Goal: Task Accomplishment & Management: Complete application form

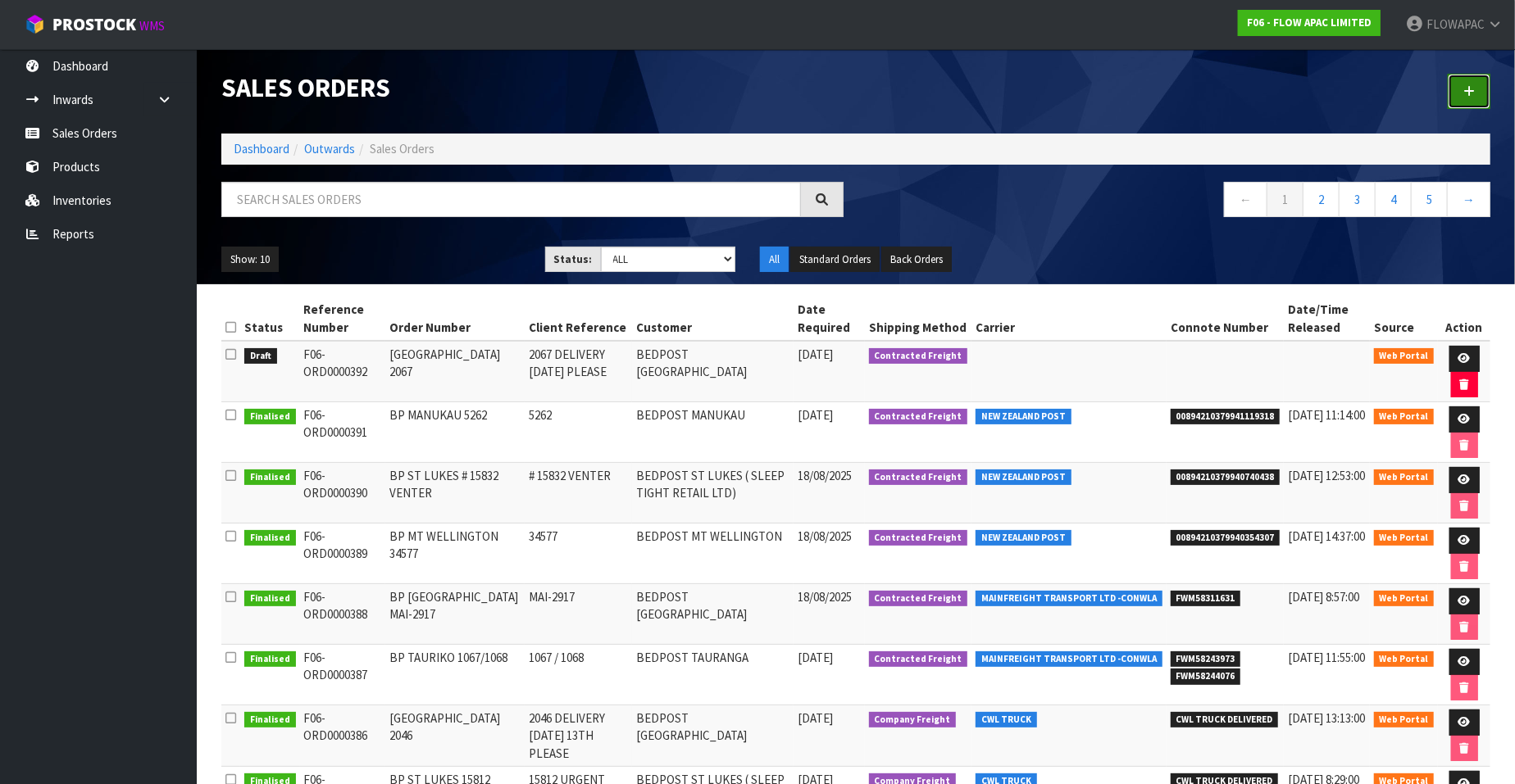
click at [1465, 87] on icon at bounding box center [1469, 91] width 11 height 12
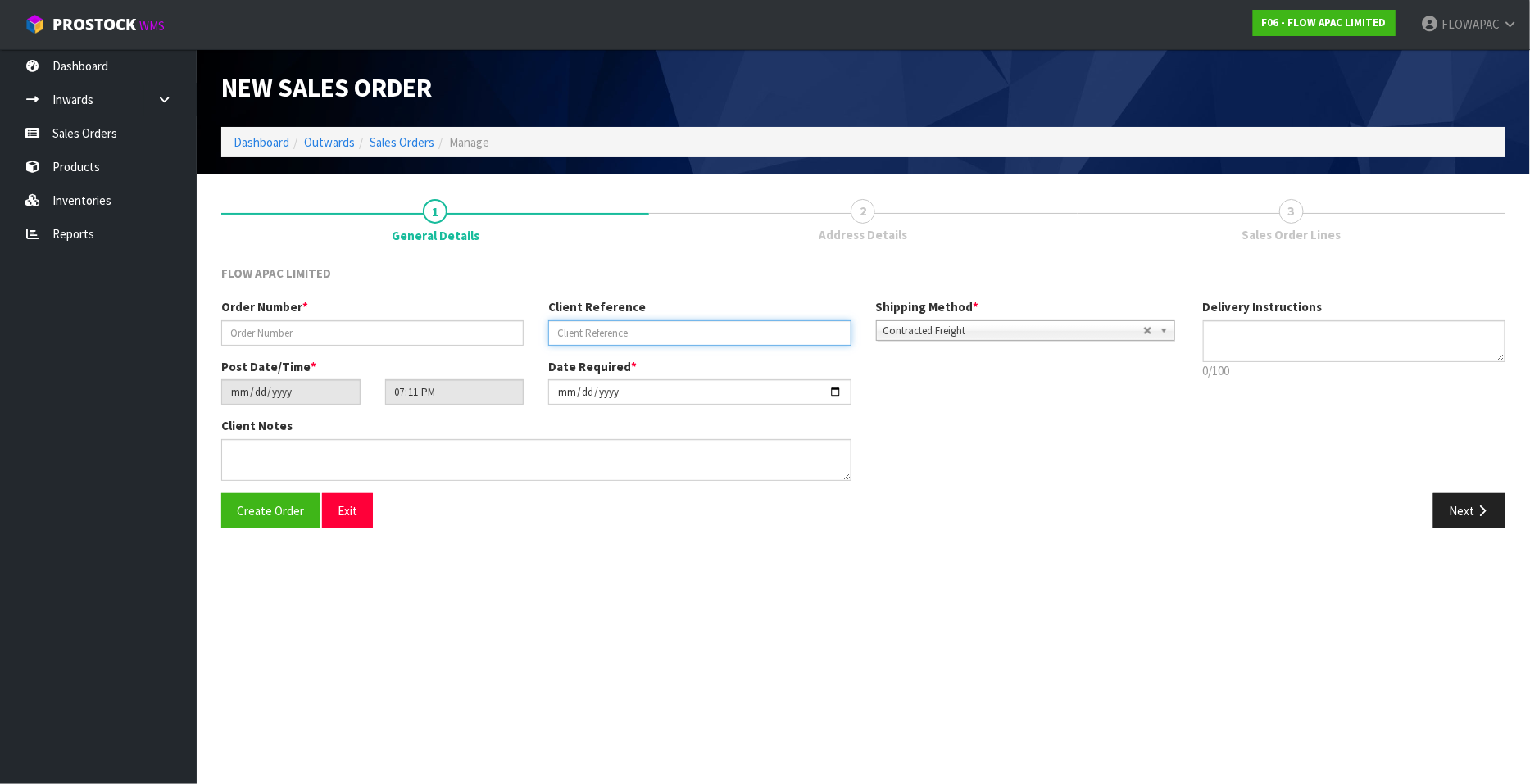
click at [583, 331] on input "text" at bounding box center [700, 333] width 303 height 26
paste input "2415"
type input "2415"
click at [372, 333] on input "text" at bounding box center [372, 333] width 303 height 26
paste input "2415"
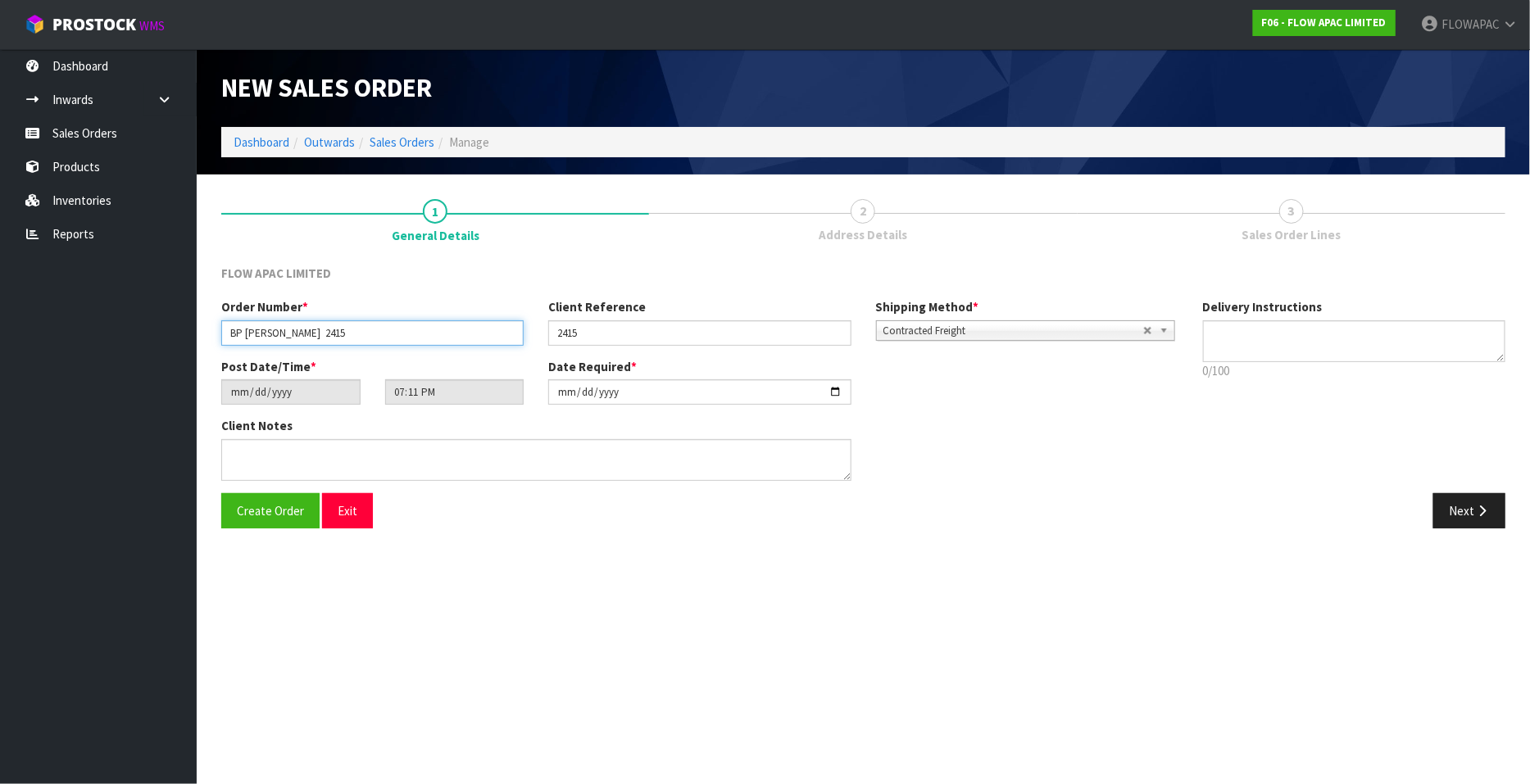
type input "BP [PERSON_NAME] 2415"
click at [839, 395] on input "[DATE]" at bounding box center [700, 392] width 303 height 26
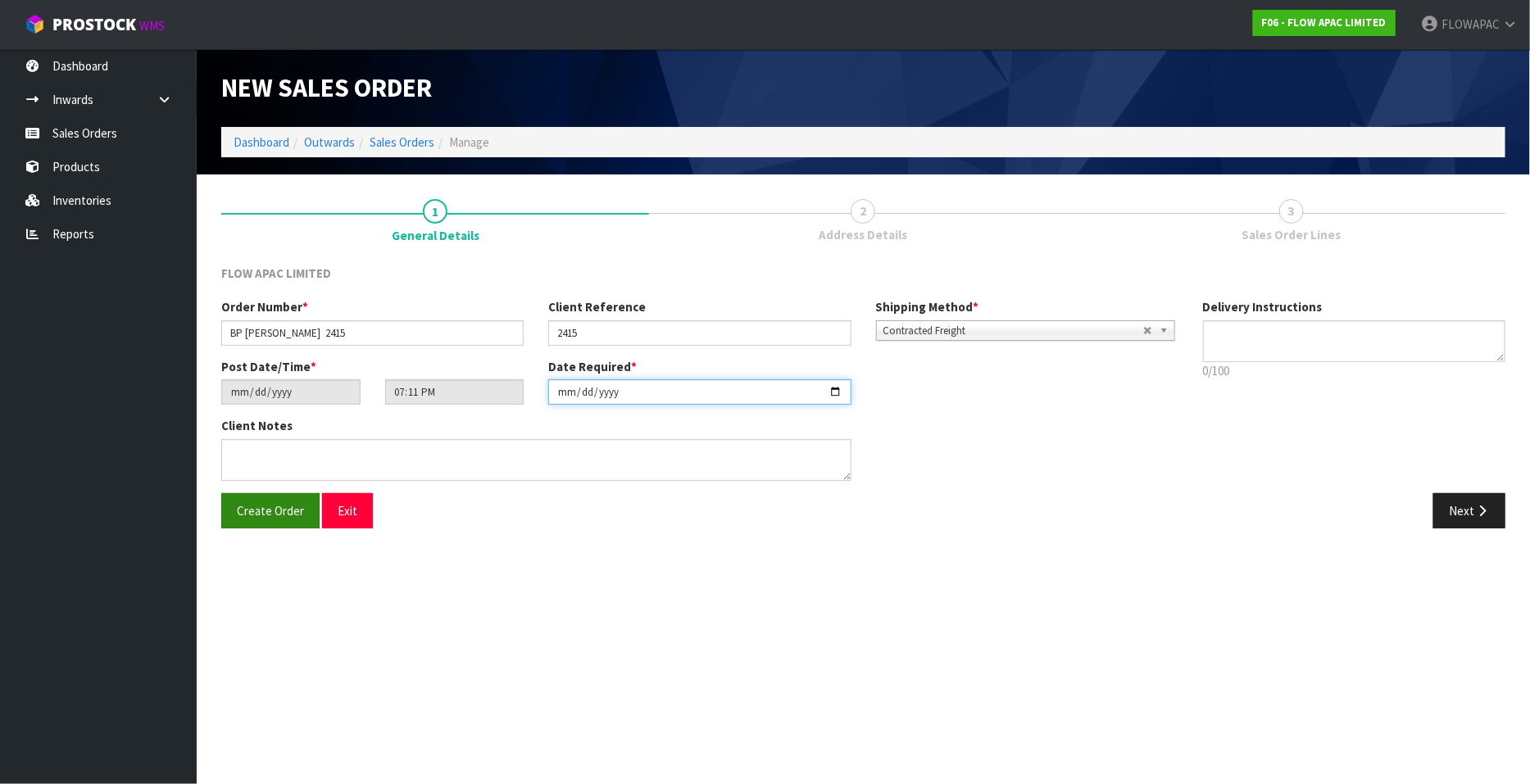
type input "[DATE]"
click at [230, 523] on button "Create Order" at bounding box center [270, 510] width 99 height 35
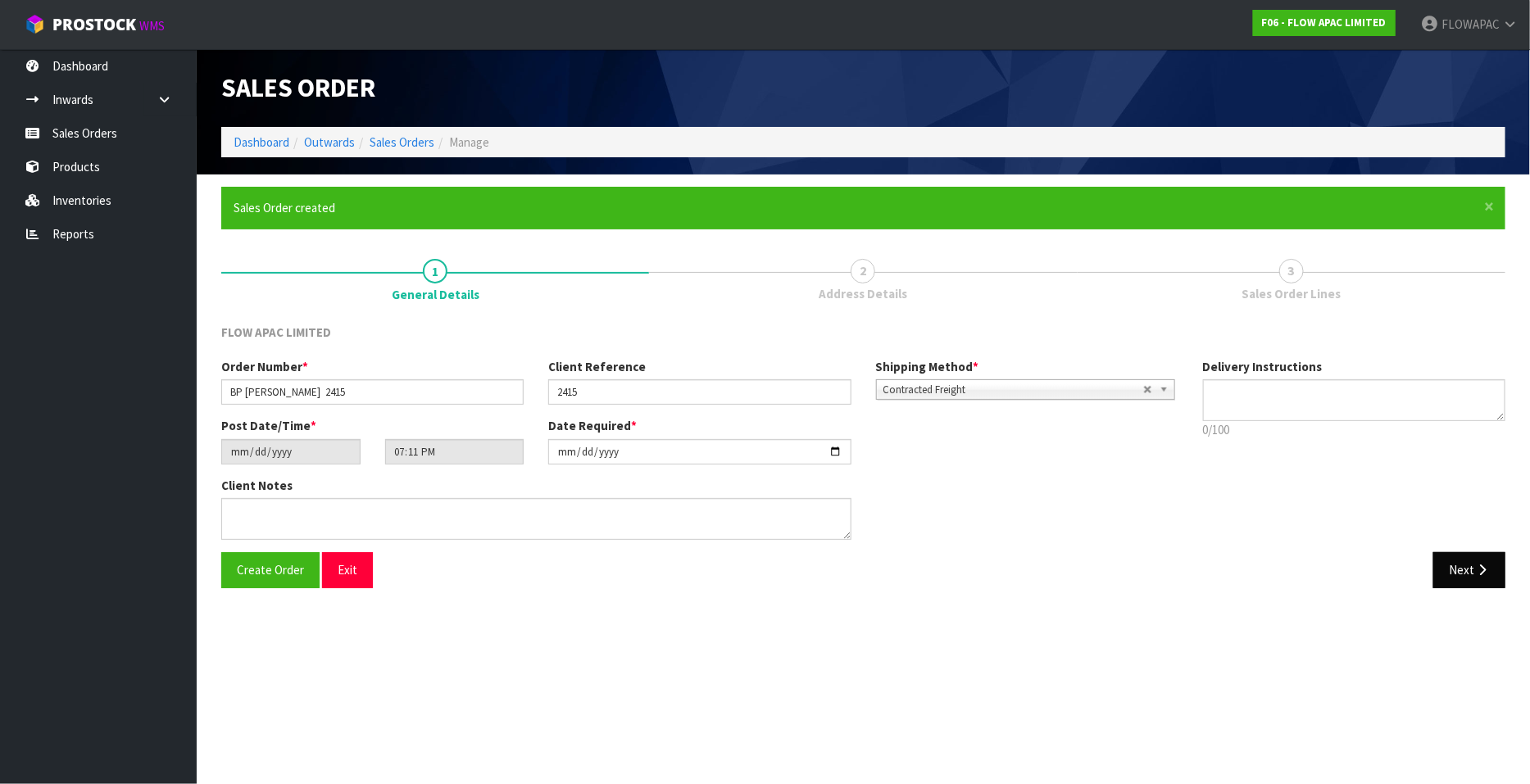
type input "21:11:00.000"
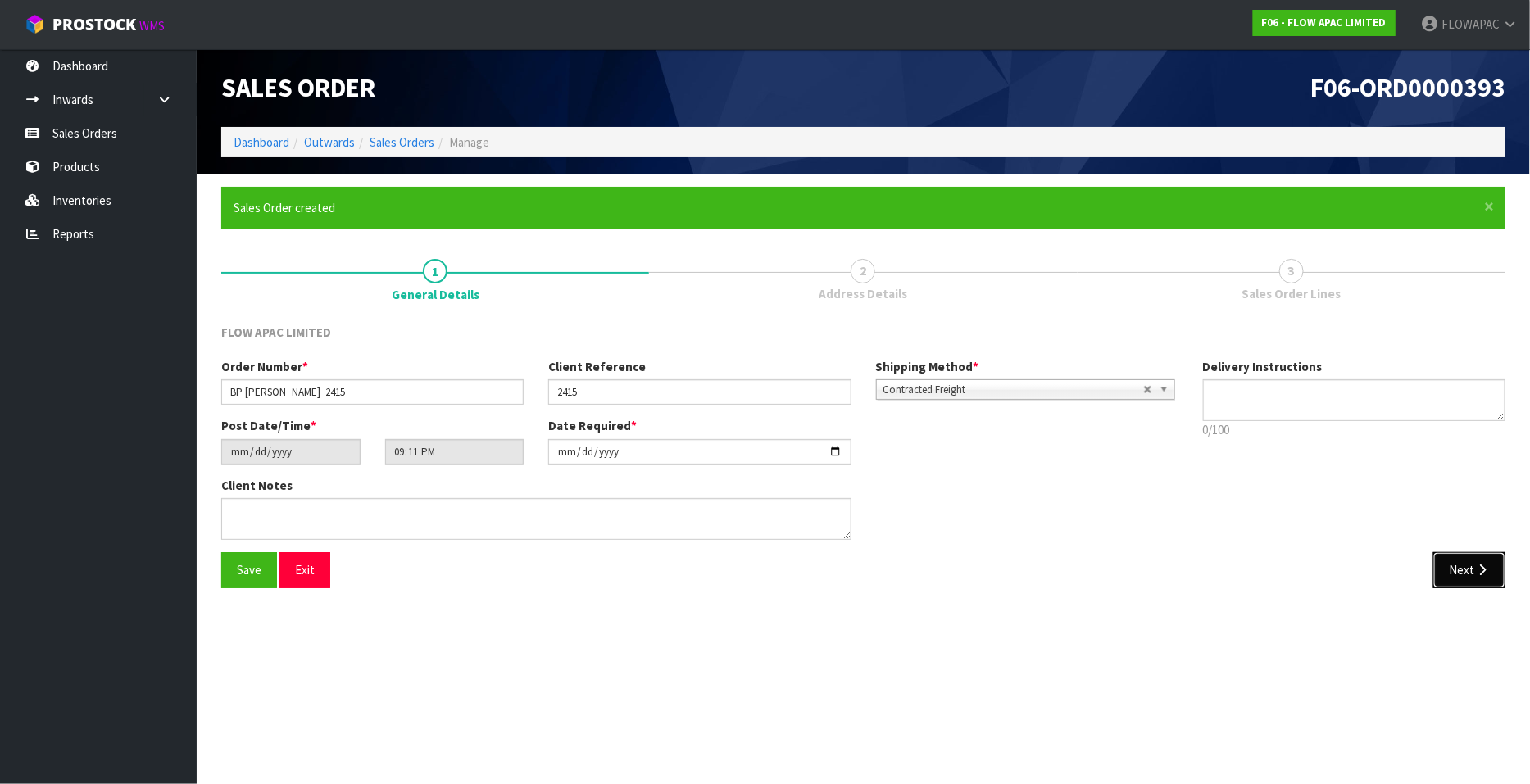
click at [1456, 568] on button "Next" at bounding box center [1469, 570] width 72 height 35
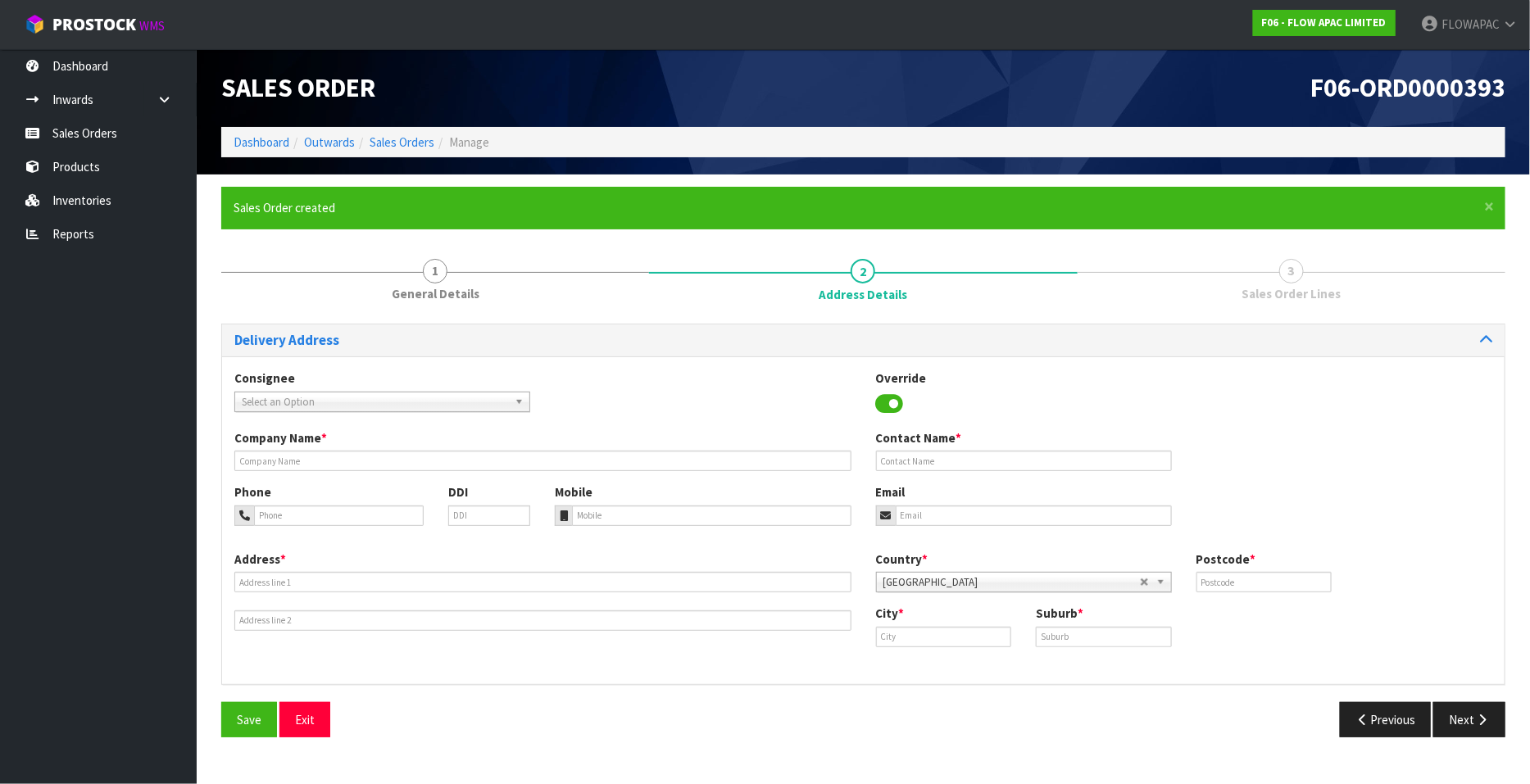
click at [405, 400] on span "Select an Option" at bounding box center [375, 402] width 266 height 20
type input "bedpost te"
click at [454, 446] on li "BEDTERHLZ - BEDPOST [PERSON_NAME]" at bounding box center [382, 448] width 287 height 20
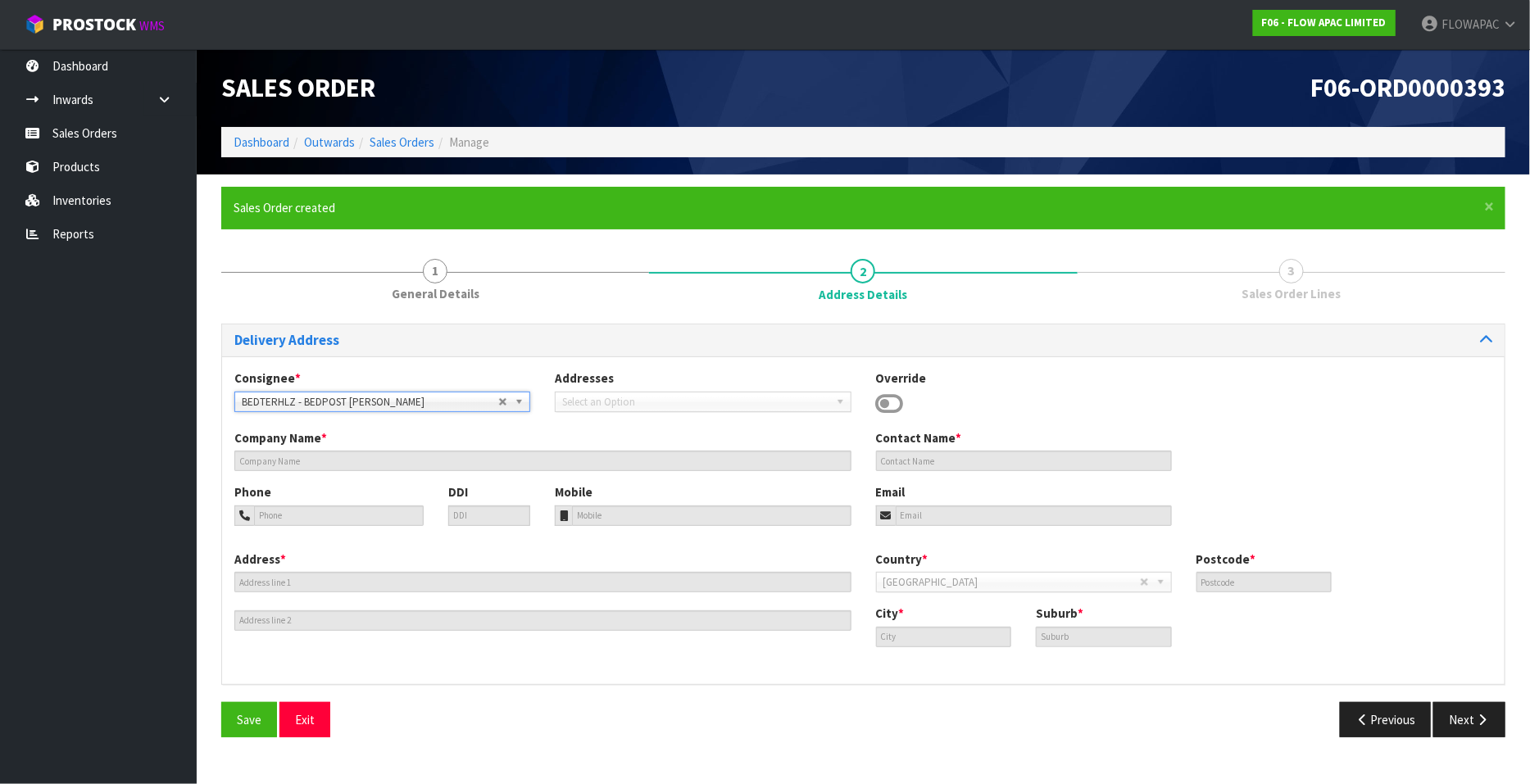
type input "BEDPOST [PERSON_NAME]"
type input "[PERSON_NAME]"
type input "[PHONE_NUMBER]"
type input "[EMAIL_ADDRESS][DOMAIN_NAME]"
type input "[STREET_ADDRESS]"
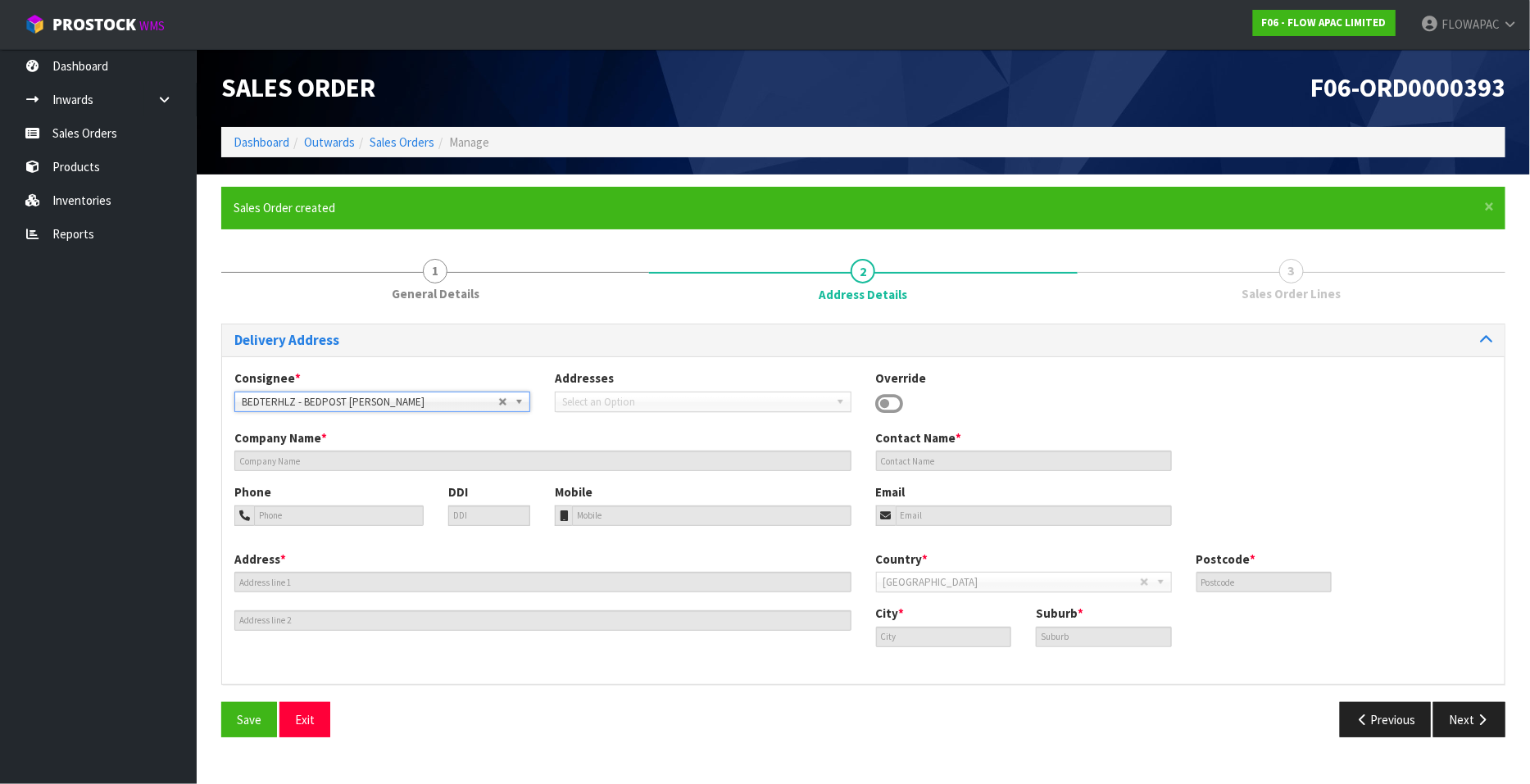
type input "3200"
type input "[PERSON_NAME]"
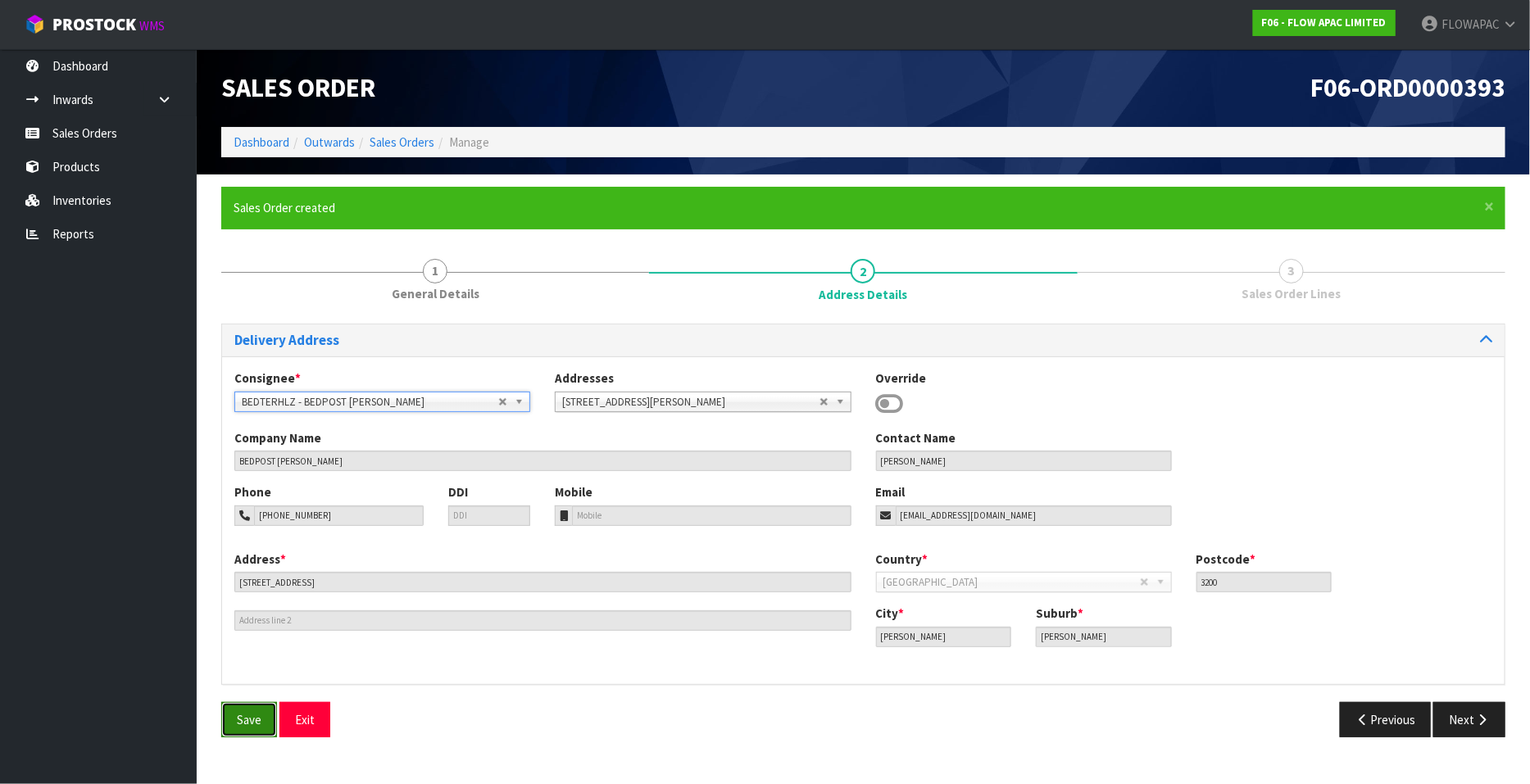
click at [259, 723] on span "Save" at bounding box center [249, 720] width 25 height 15
click at [1482, 720] on icon "button" at bounding box center [1482, 720] width 15 height 12
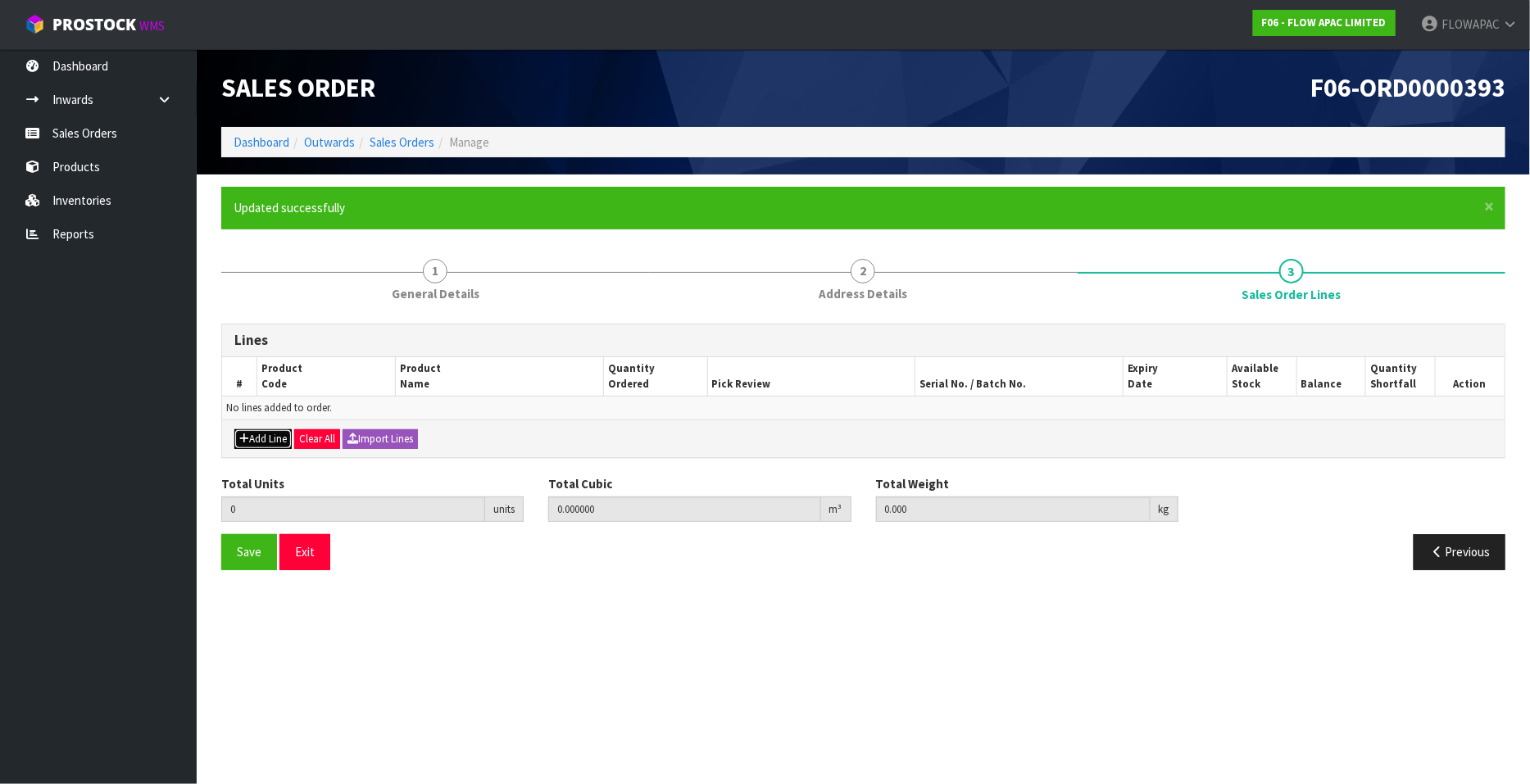
click at [266, 439] on button "Add Line" at bounding box center [263, 439] width 57 height 20
type input "0"
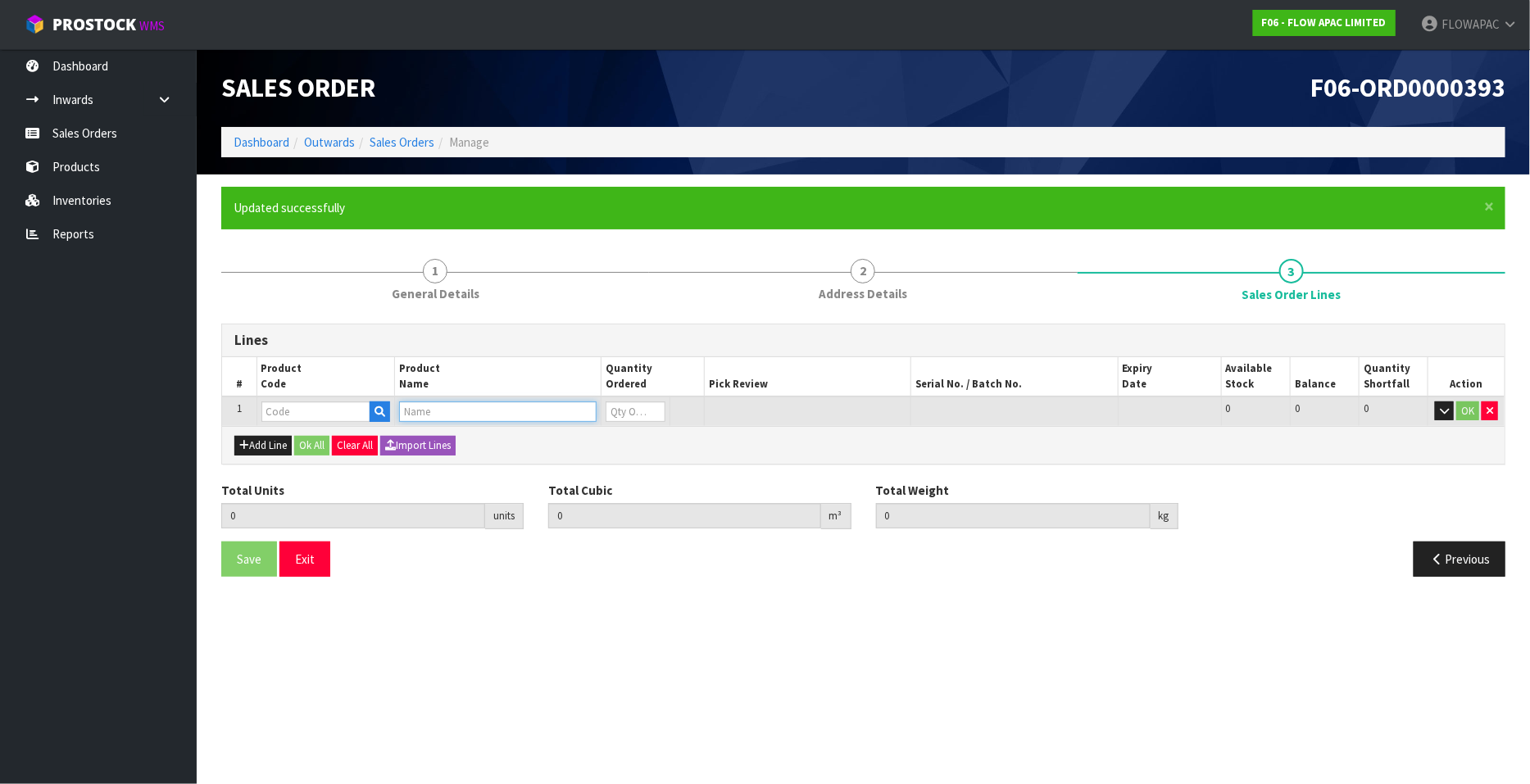
click at [425, 414] on input "text" at bounding box center [498, 411] width 197 height 20
type input "H2 MATTRESS MEDIUM L"
click at [601, 440] on link "H2 MATTRESS MEDIUM L ONG SINGLE" at bounding box center [515, 438] width 231 height 22
type input "H2 MATTRESS MEDIUM LONG SINGLE"
type input "0.000000"
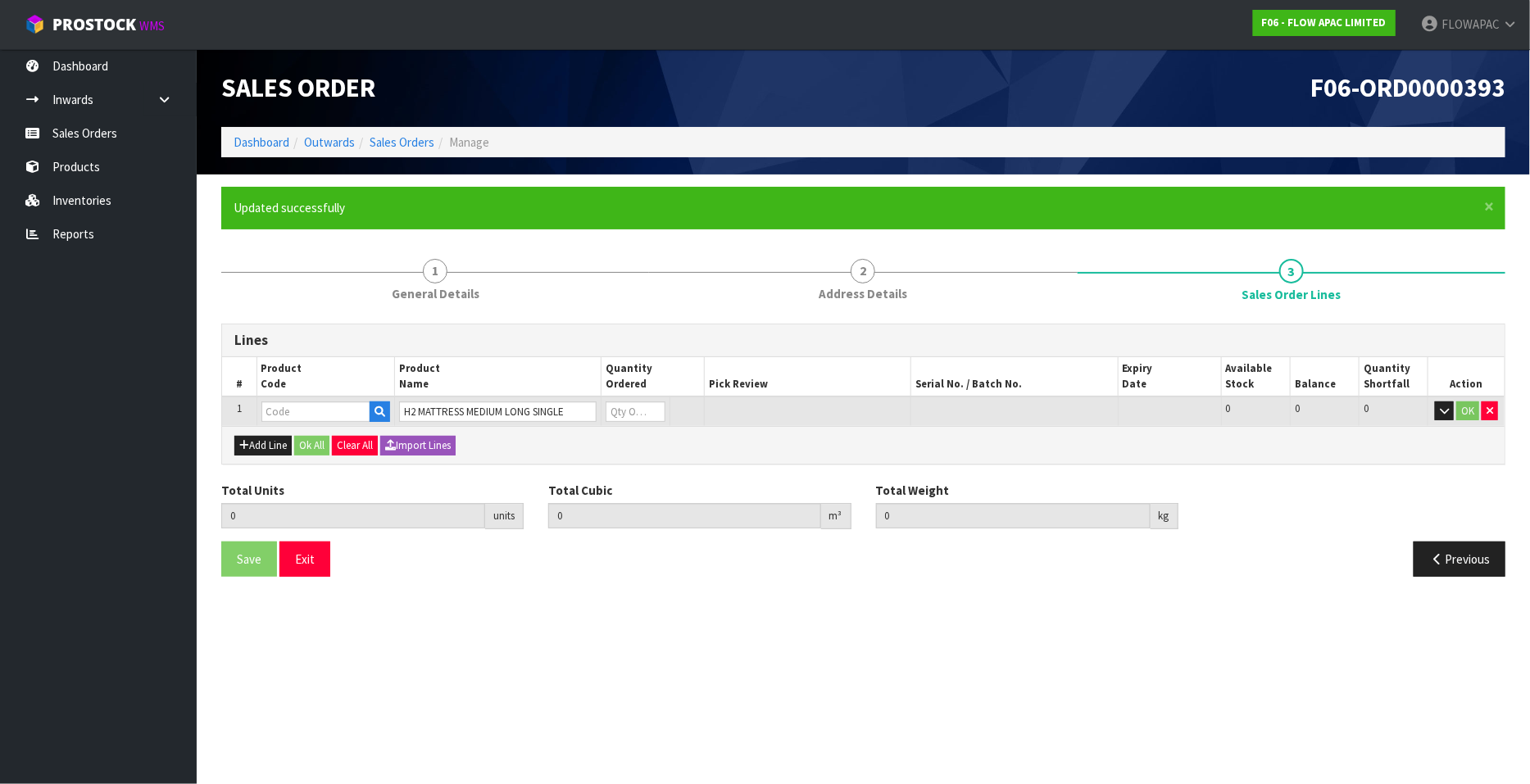
type input "0.000"
type input "BZA0277LS"
type input "0"
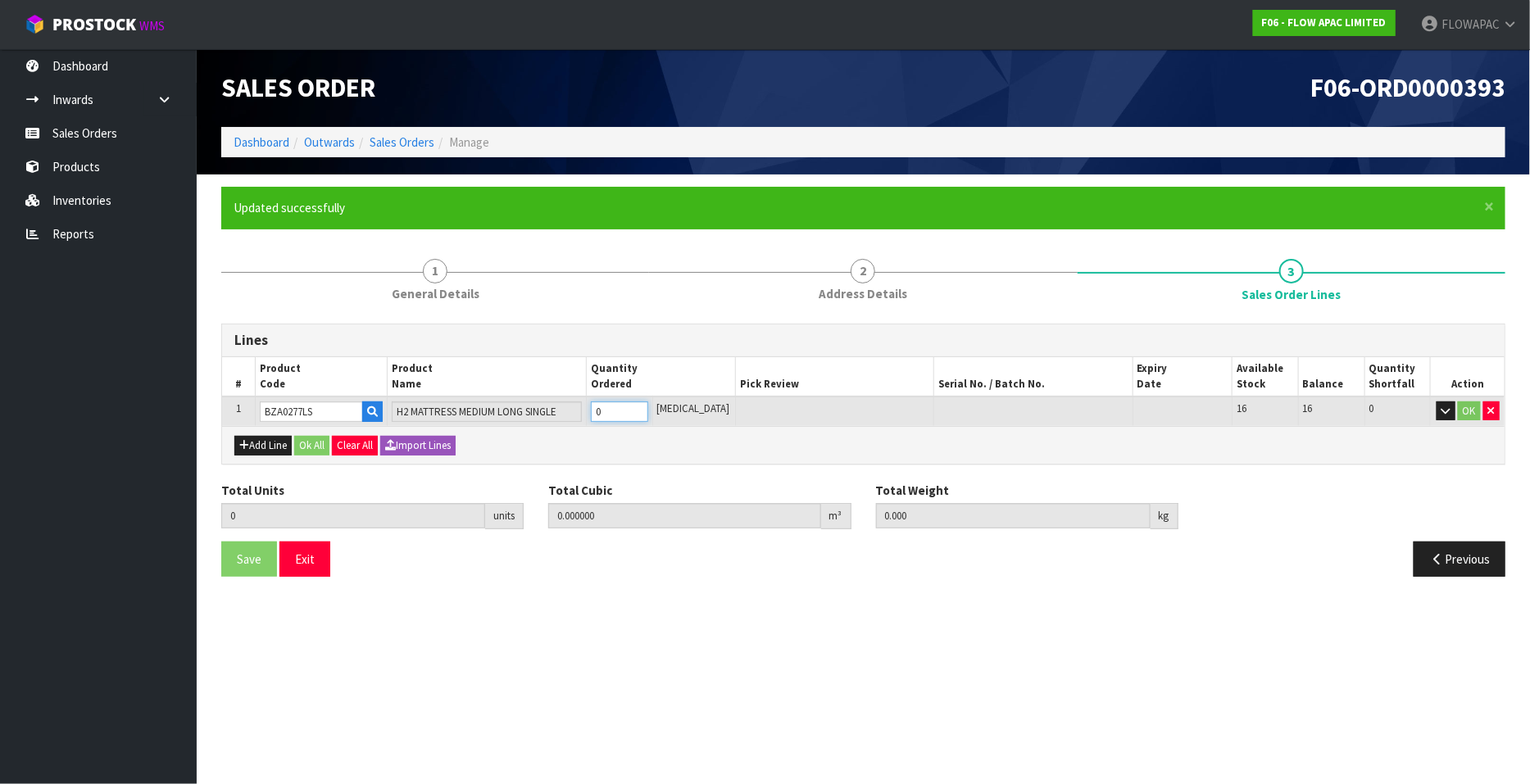
type input "1"
type input "0.485576"
type input "30"
type input "1"
click at [648, 407] on input "1" at bounding box center [619, 411] width 57 height 20
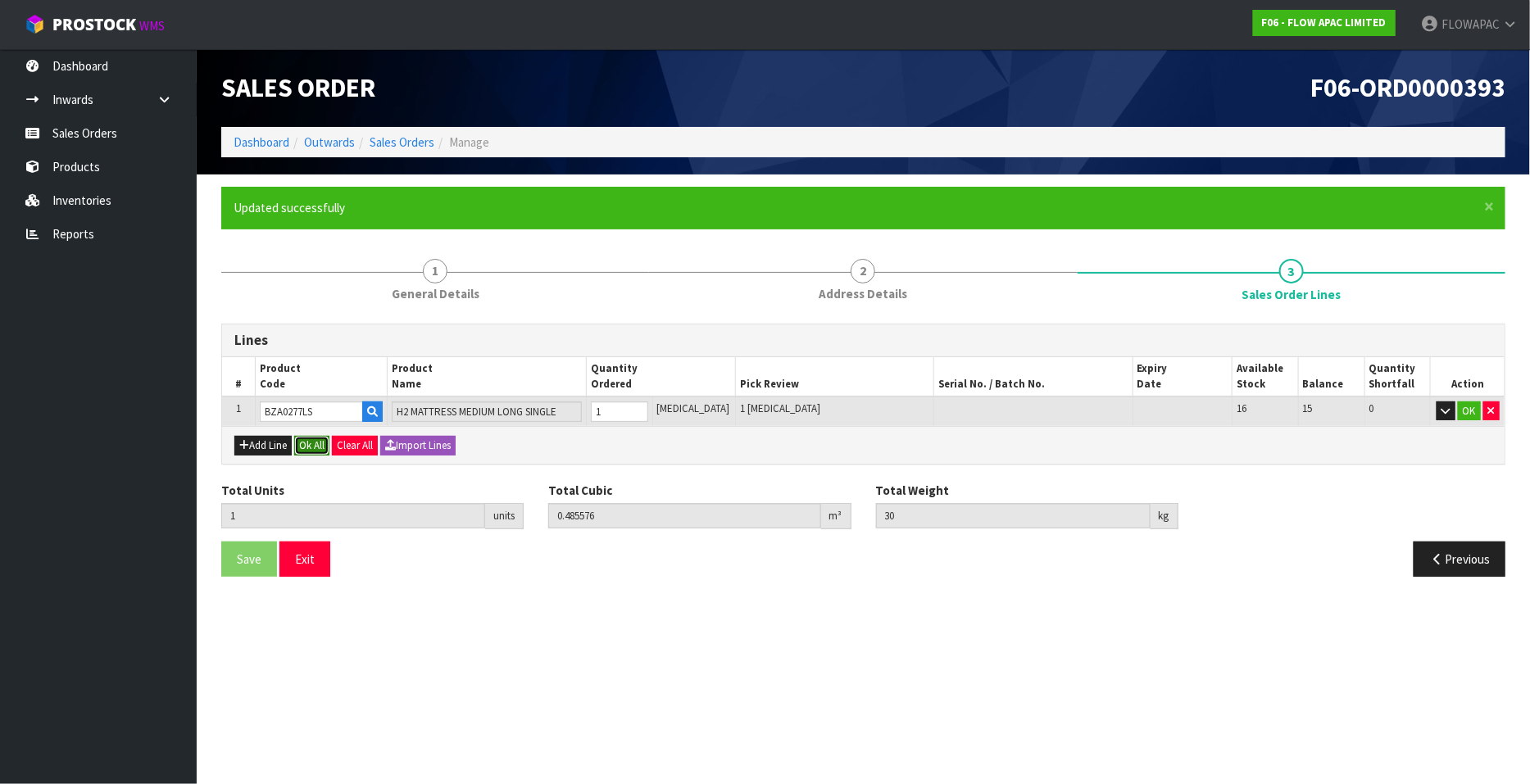
click at [315, 444] on button "Ok All" at bounding box center [311, 445] width 35 height 20
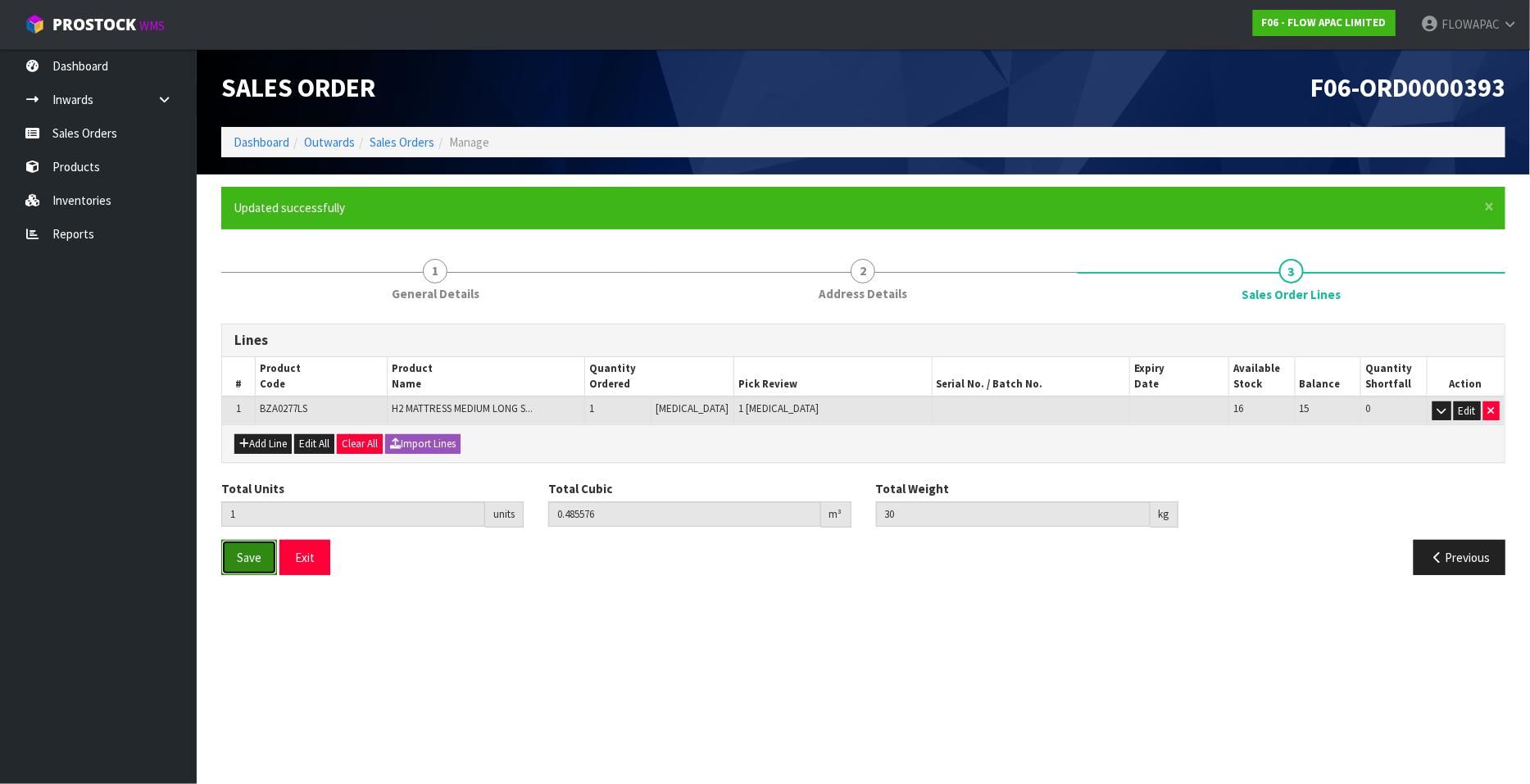
click at [254, 563] on button "Save" at bounding box center [249, 557] width 56 height 35
click at [315, 563] on button "Exit" at bounding box center [304, 557] width 51 height 35
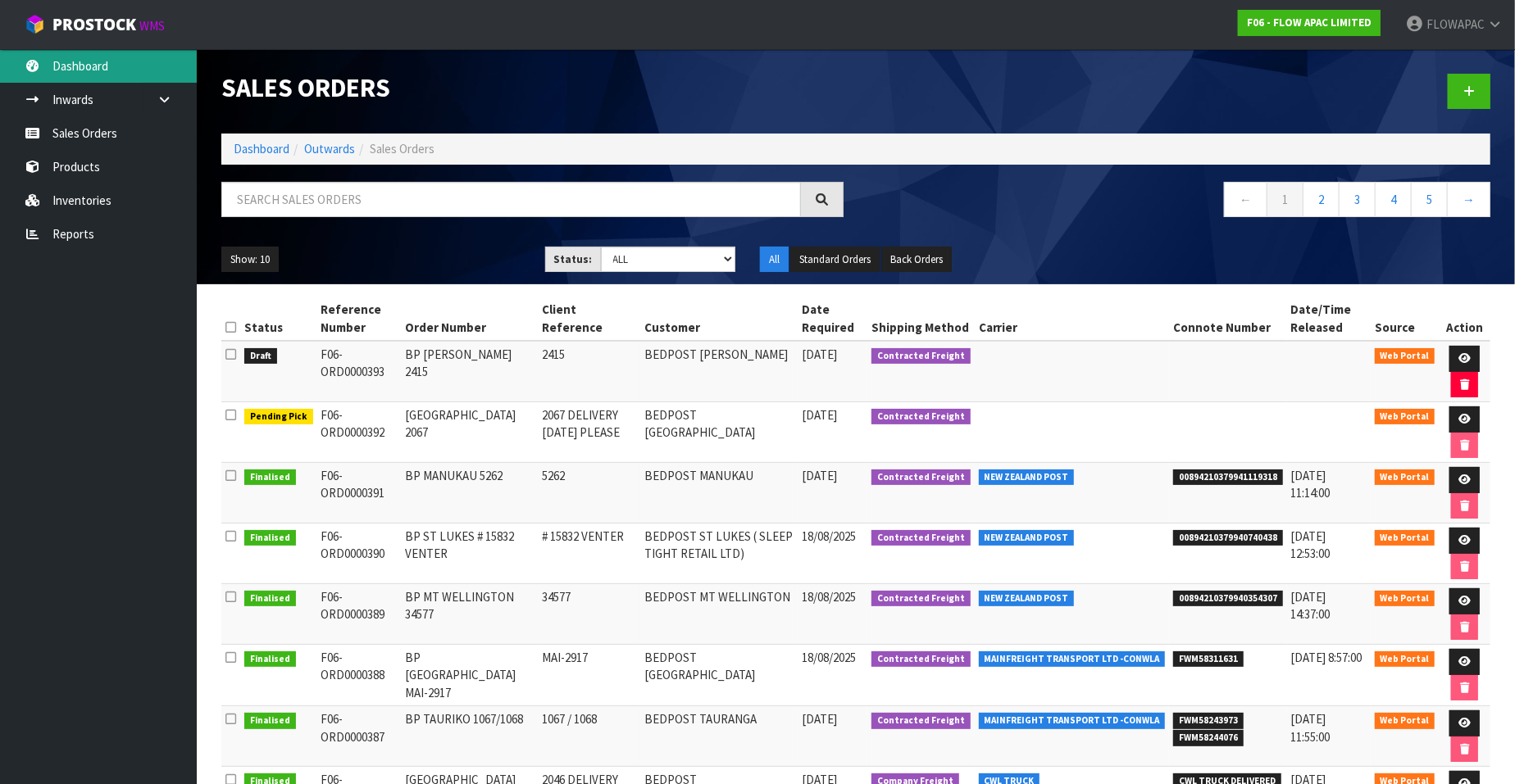
click at [95, 69] on link "Dashboard" at bounding box center [98, 65] width 196 height 34
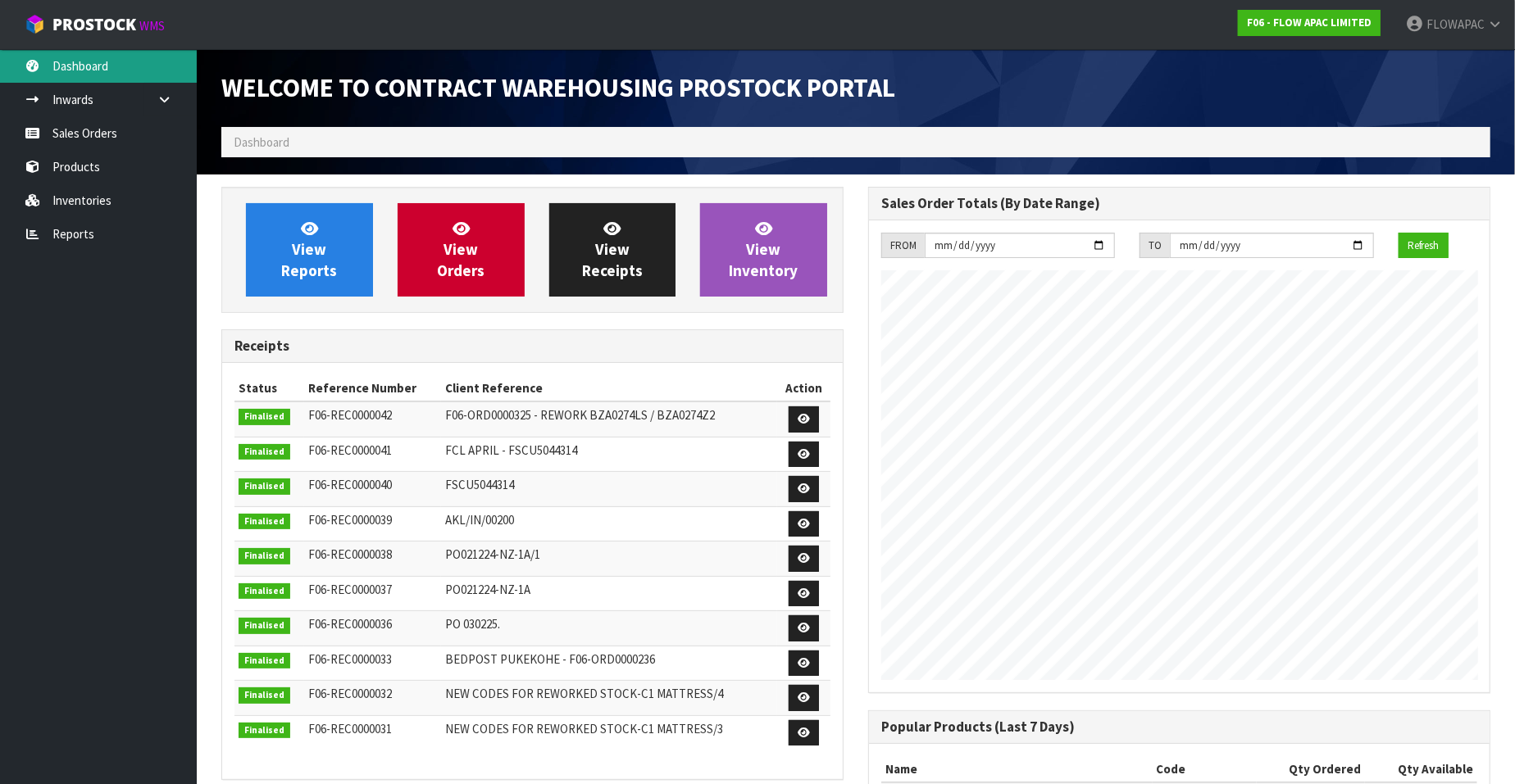
scroll to position [748, 646]
